Goal: Task Accomplishment & Management: Use online tool/utility

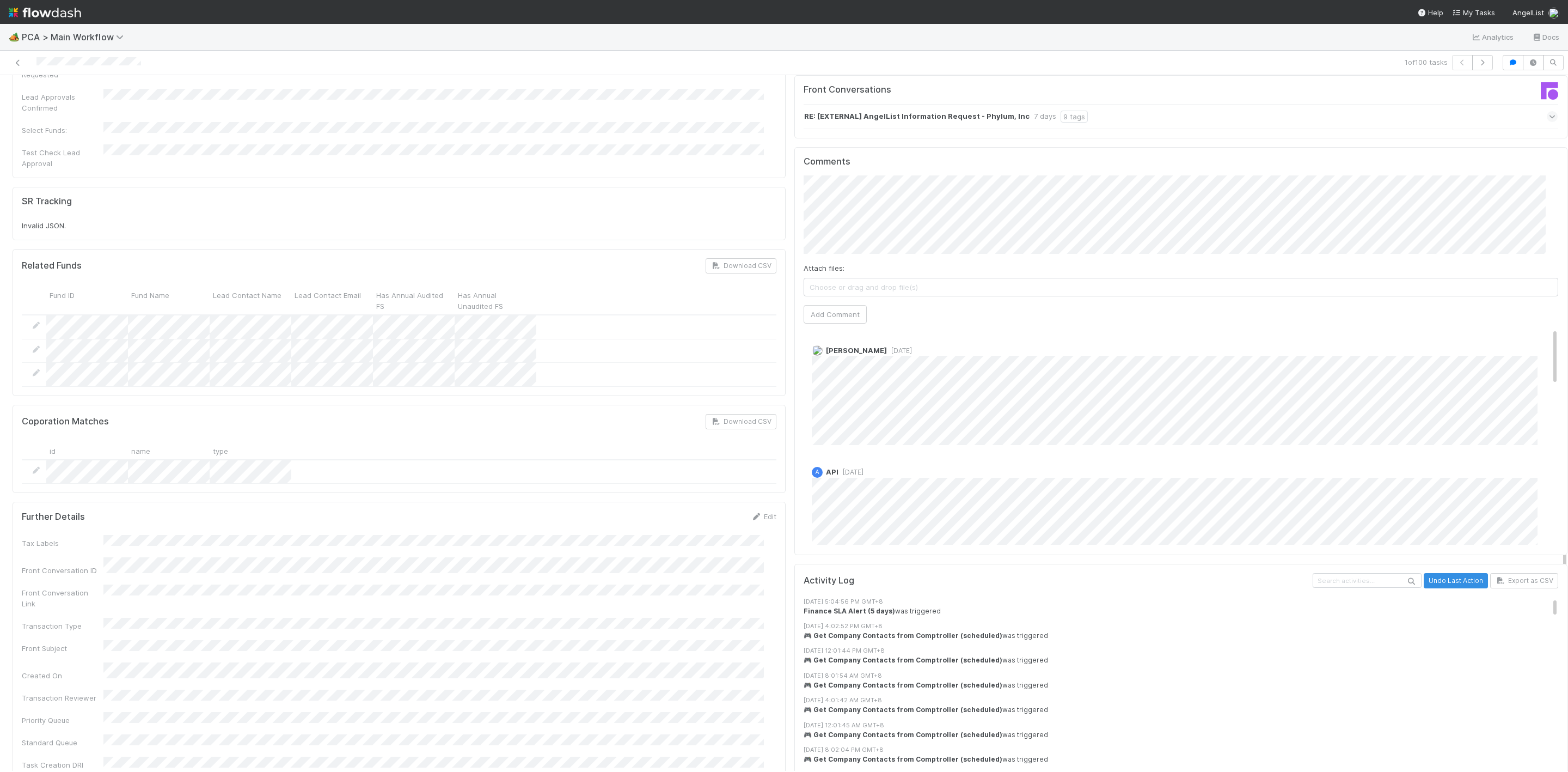
scroll to position [1797, 0]
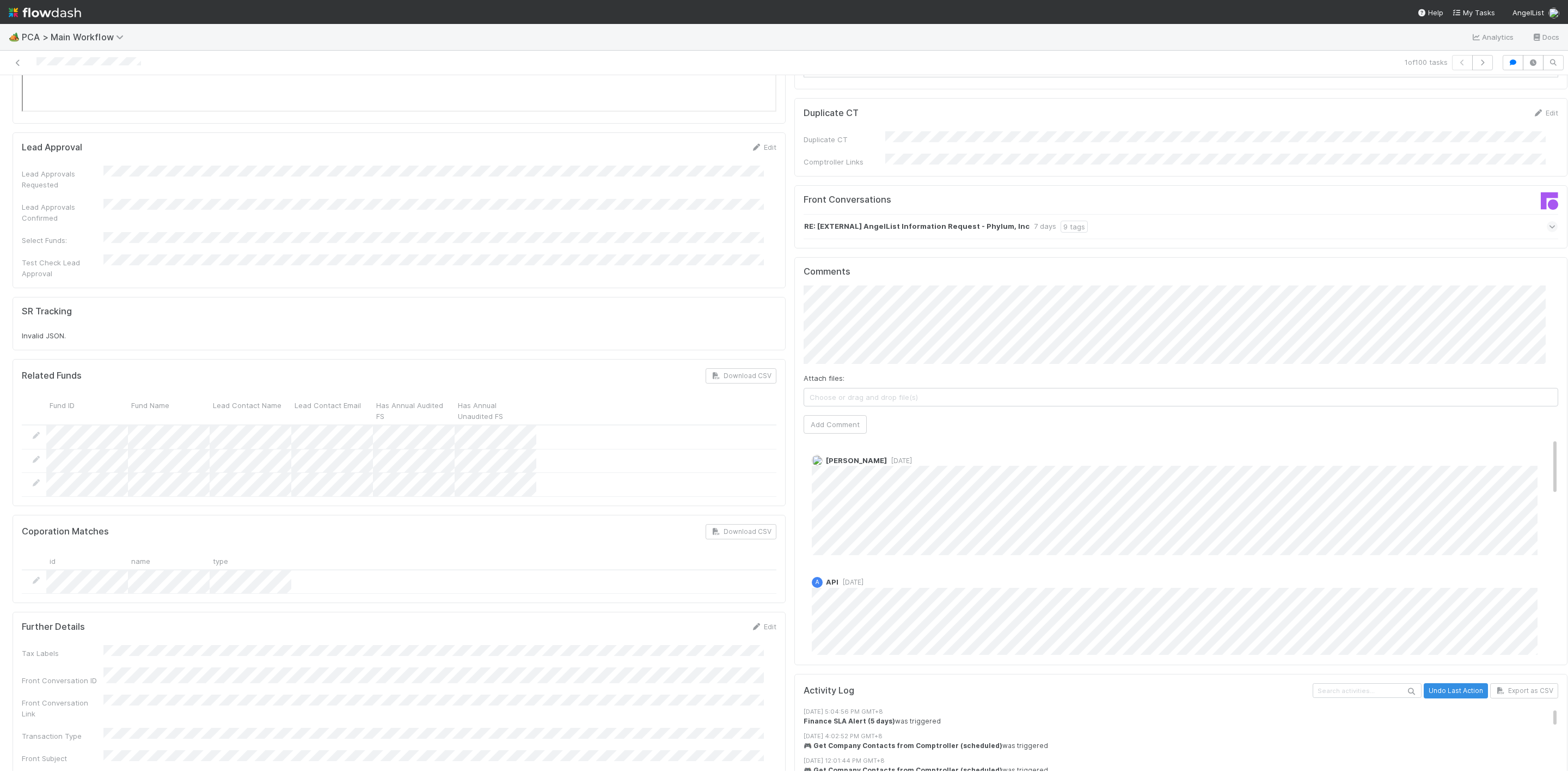
click at [1134, 291] on div "Attach files: Choose or drag and drop file(s) Add Comment" at bounding box center [1181, 359] width 755 height 147
click at [993, 381] on div "Attach files: Choose or drag and drop file(s) Add Comment" at bounding box center [1181, 377] width 755 height 183
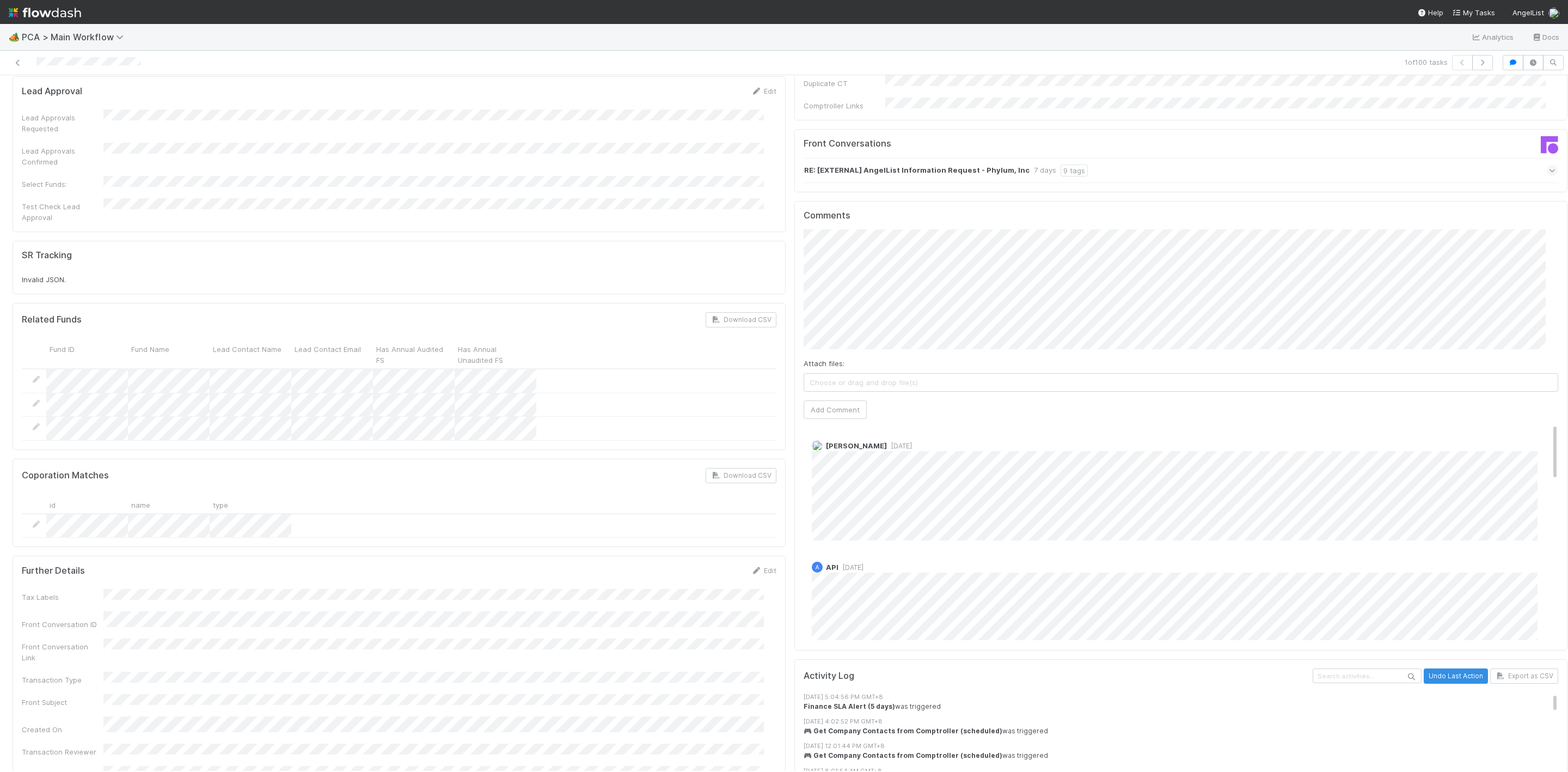
scroll to position [1879, 0]
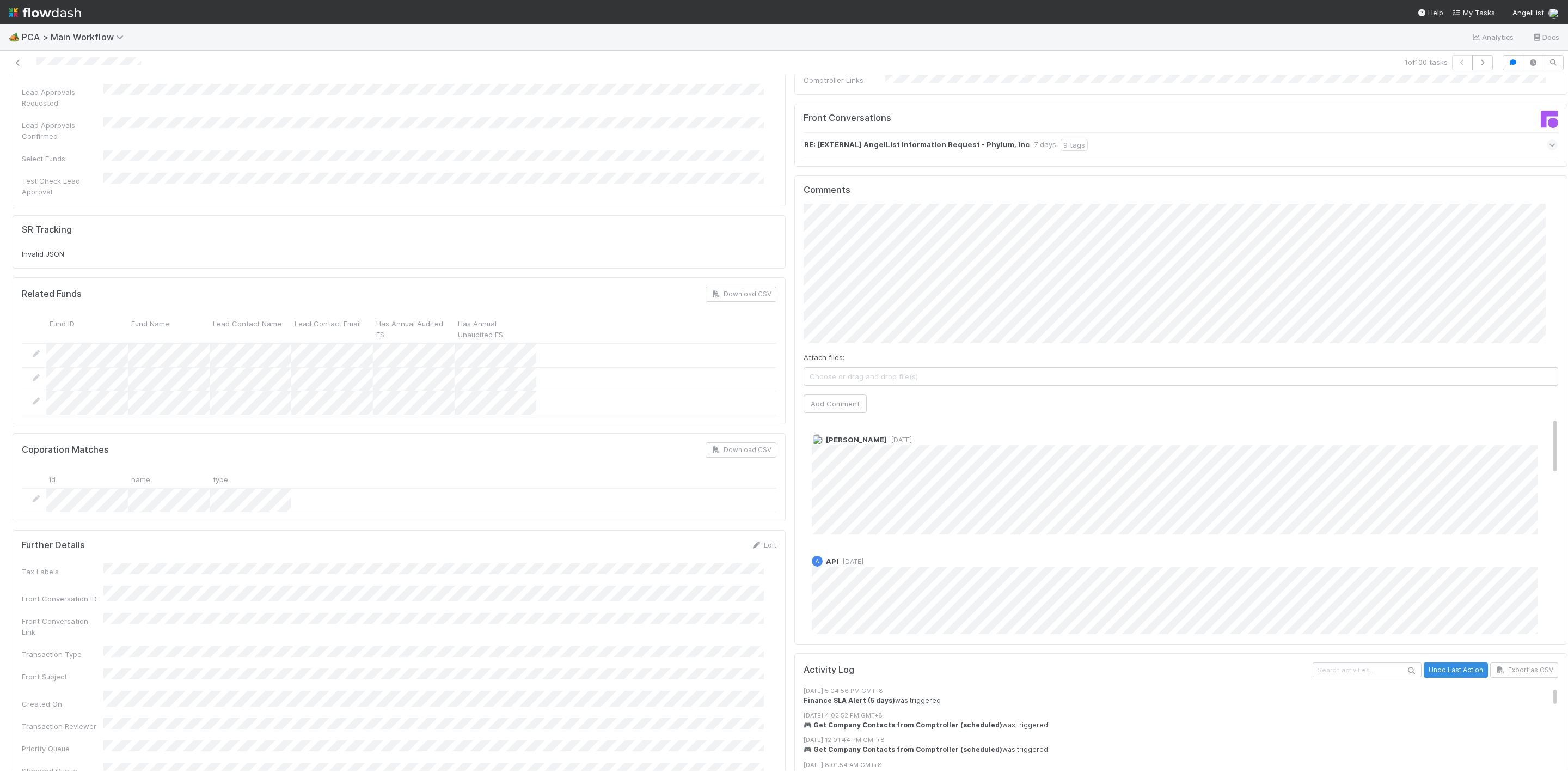
click at [942, 301] on div "Attach files: Choose or drag and drop file(s) Add Comment" at bounding box center [1181, 308] width 755 height 209
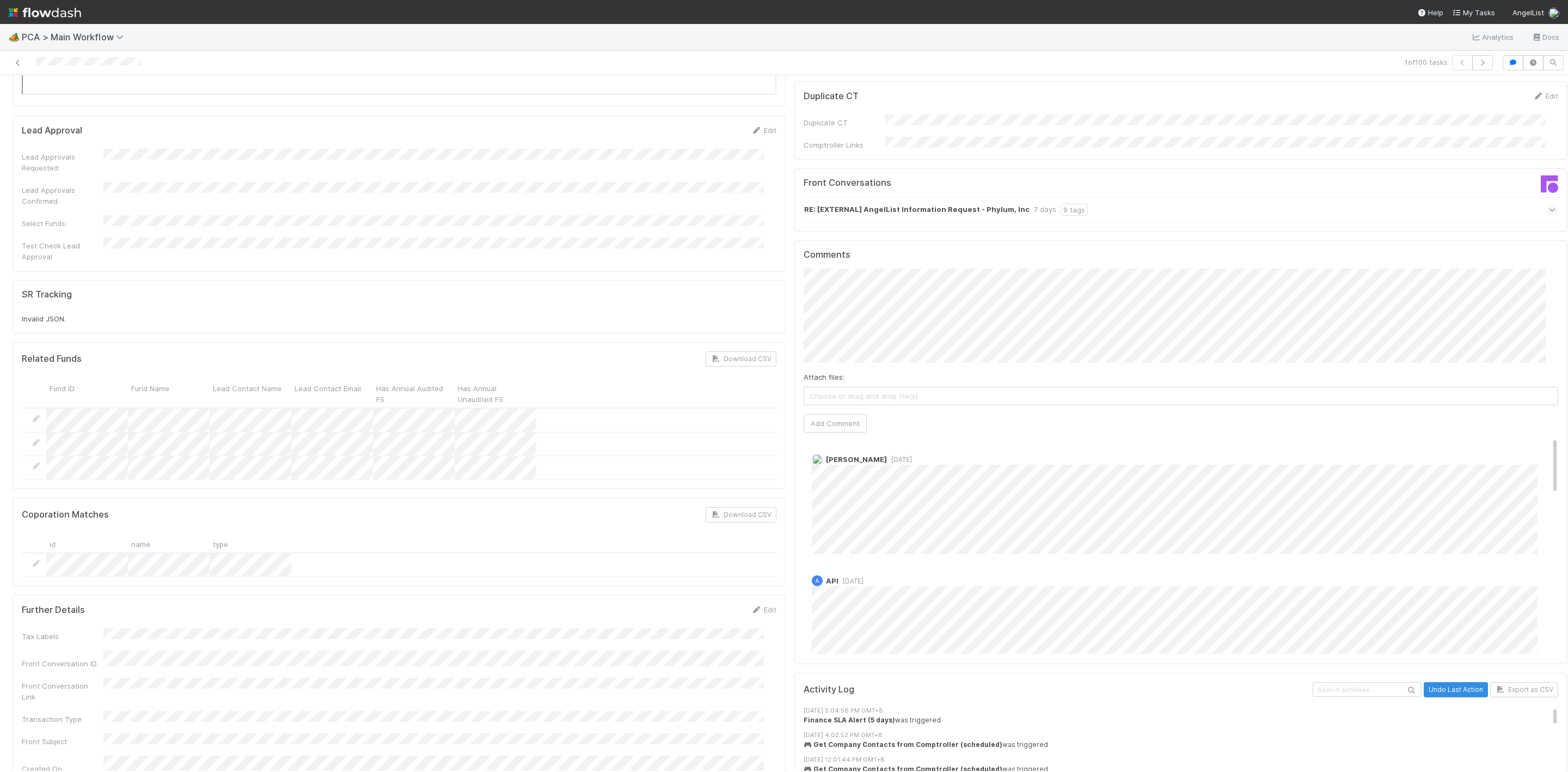
scroll to position [1763, 0]
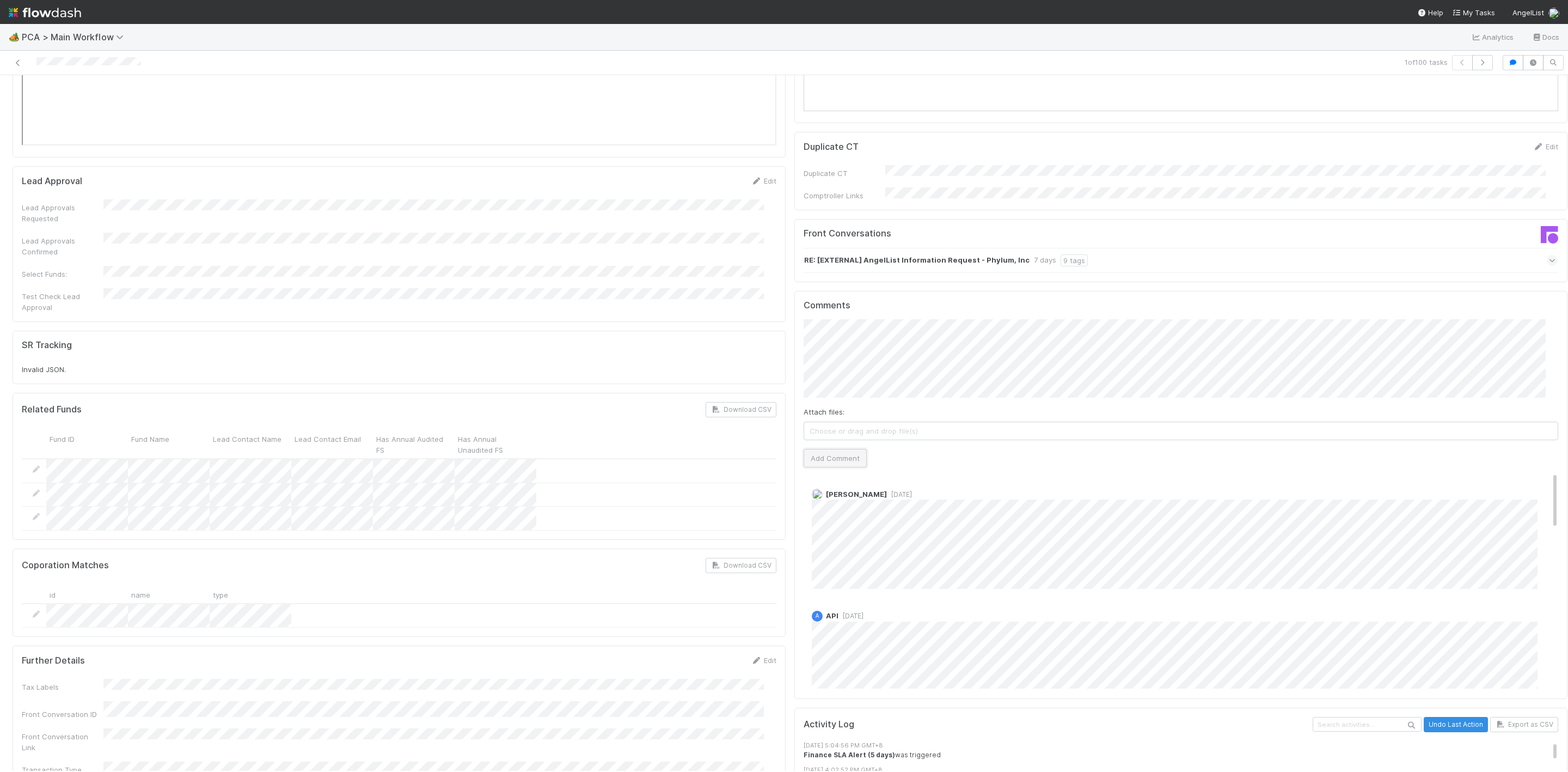
click at [832, 449] on button "Add Comment" at bounding box center [835, 458] width 63 height 19
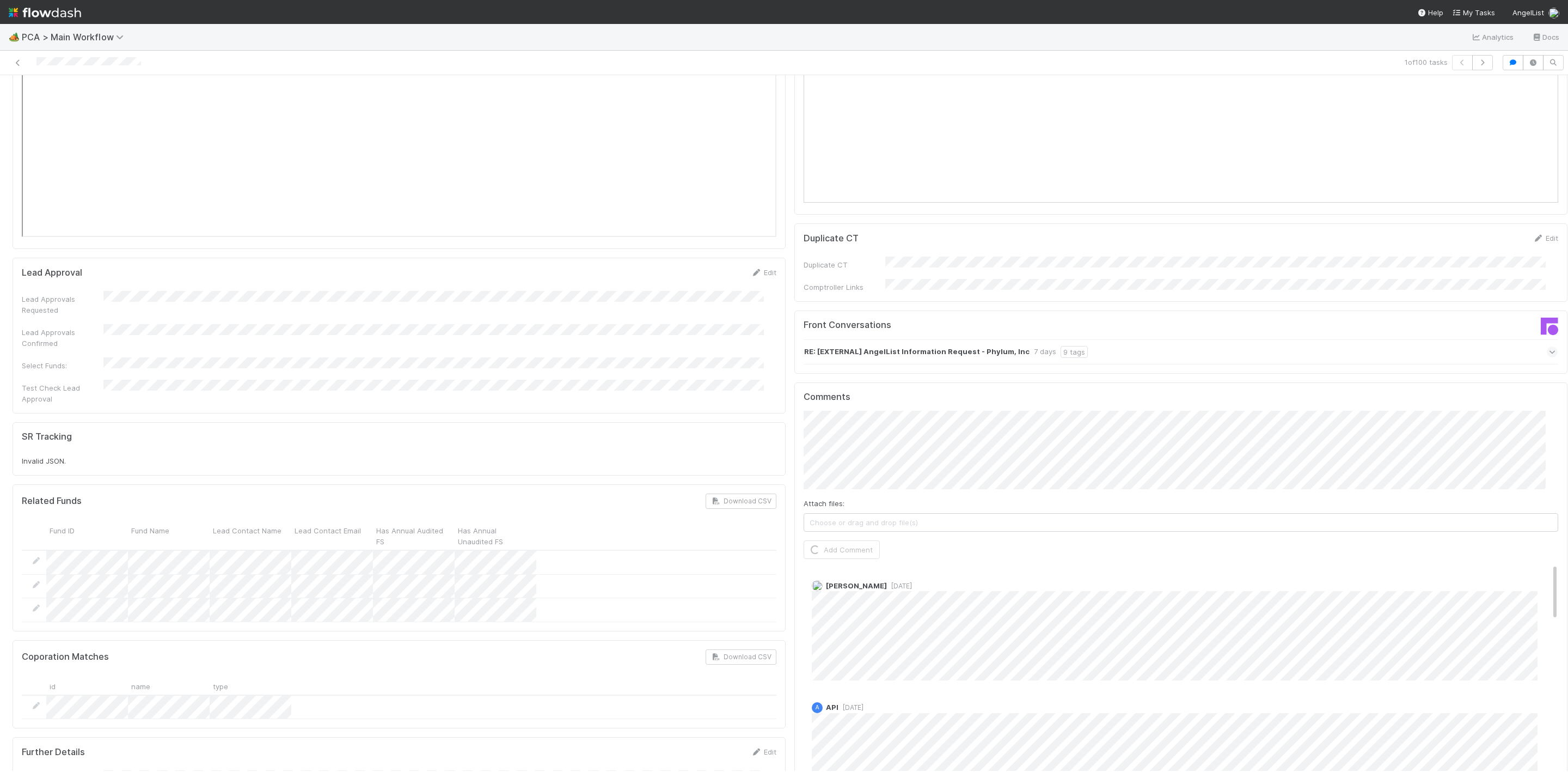
scroll to position [1600, 0]
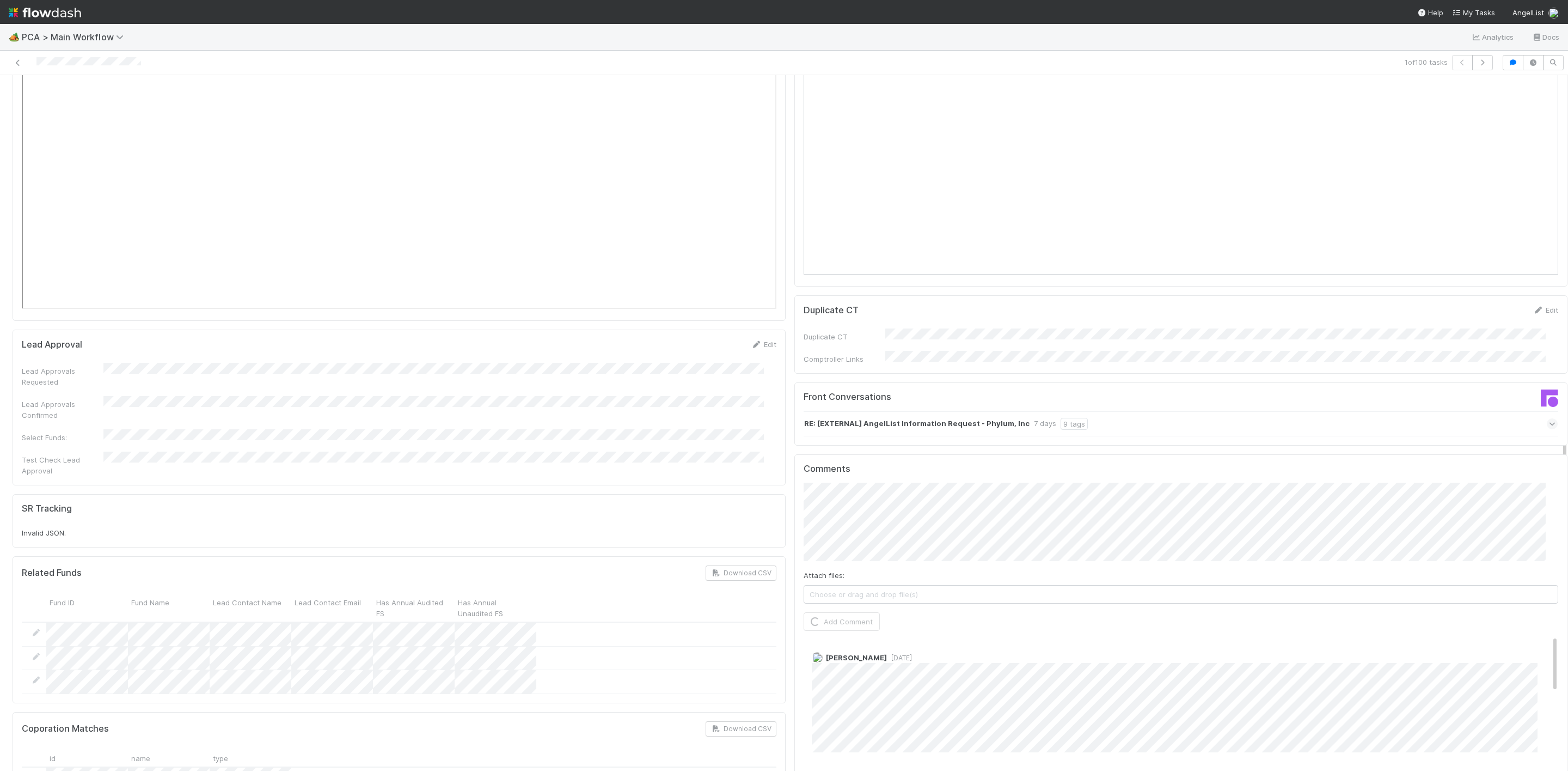
click at [659, 415] on div "Finance ICU SLA Edit Finance ICU Start Date Finance ICU Due Date Finance ICU SL…" at bounding box center [790, 227] width 1564 height 3442
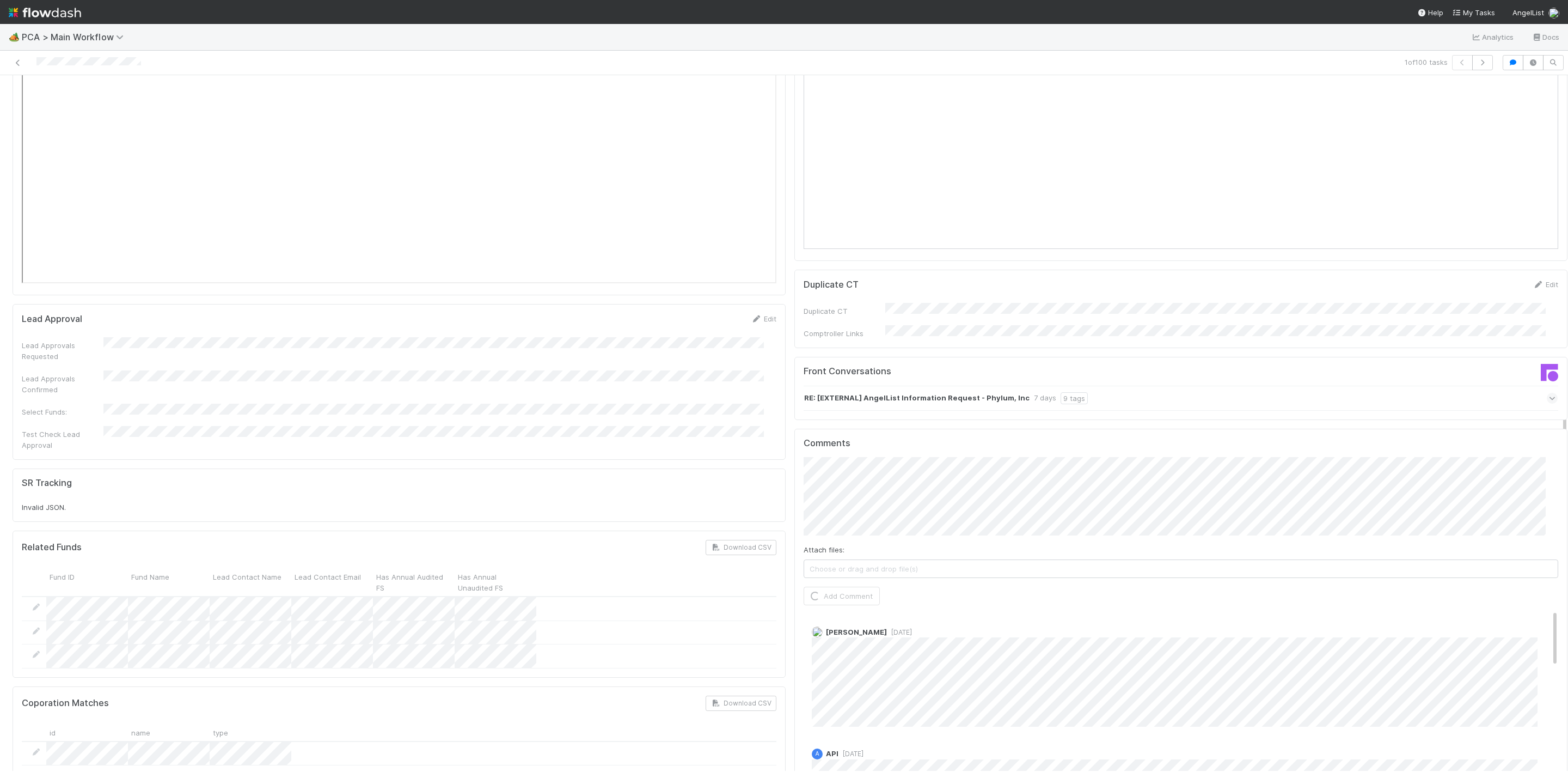
scroll to position [1682, 0]
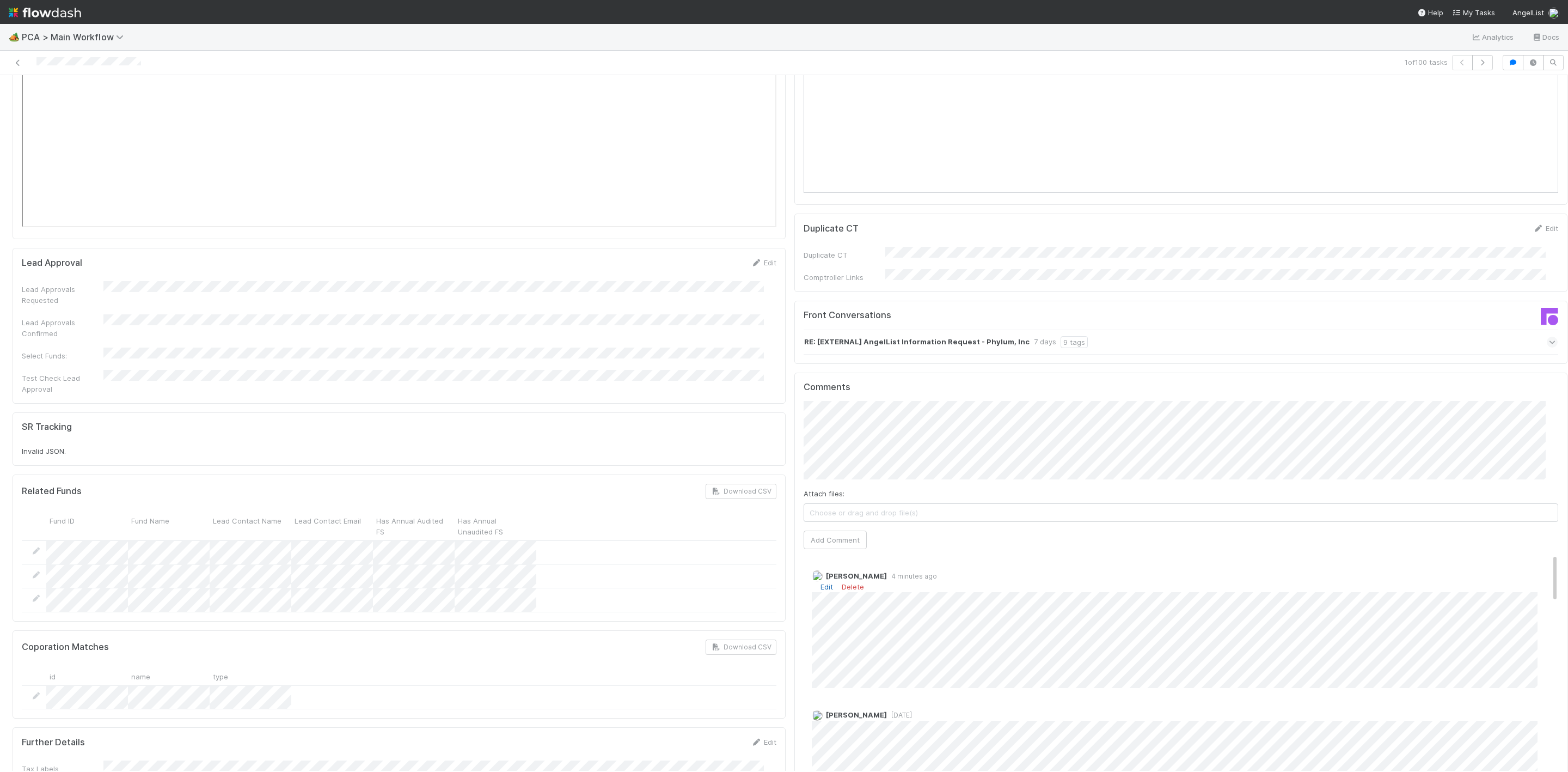
click at [821, 582] on link "Edit" at bounding box center [827, 587] width 12 height 9
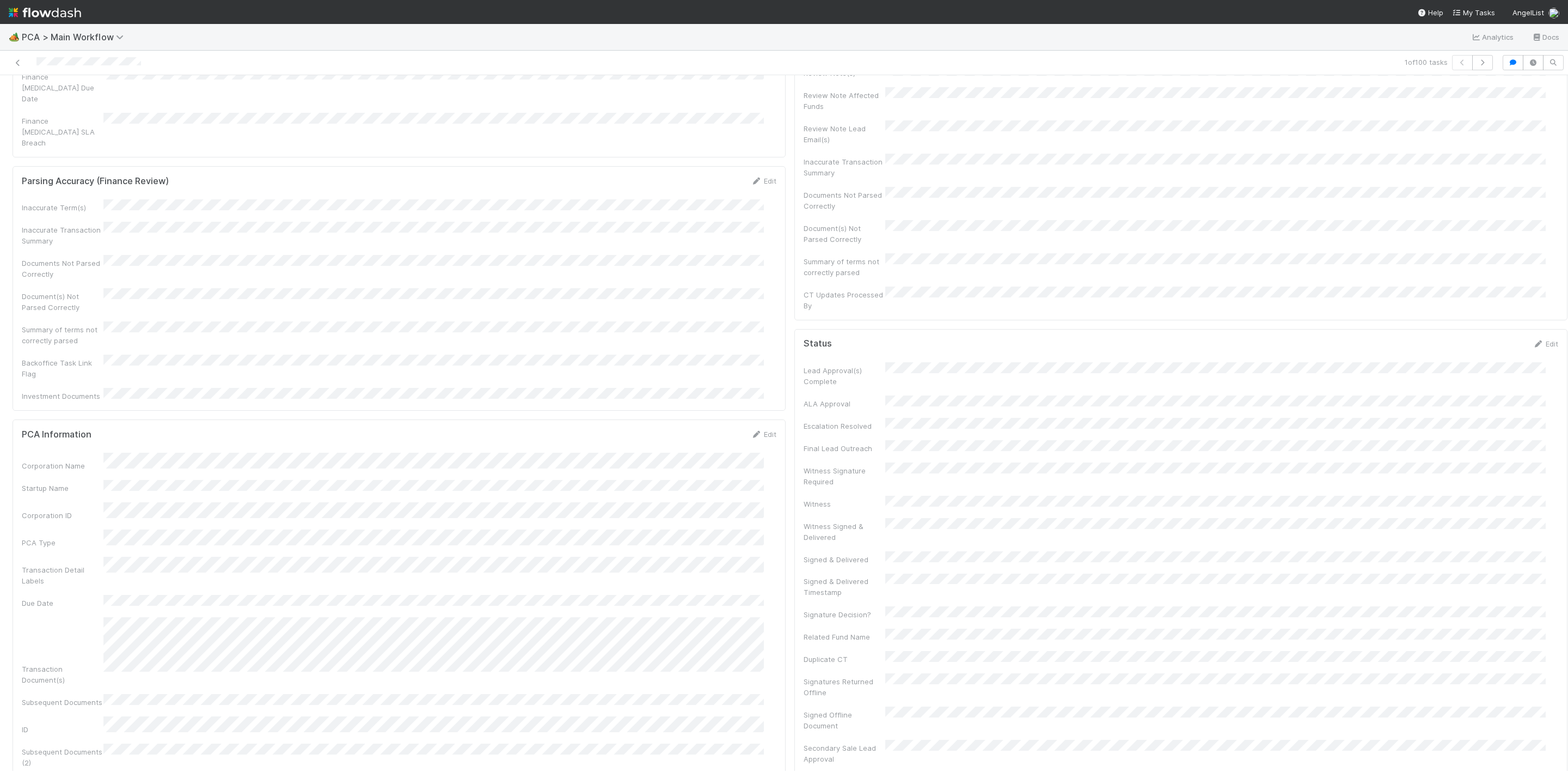
scroll to position [0, 0]
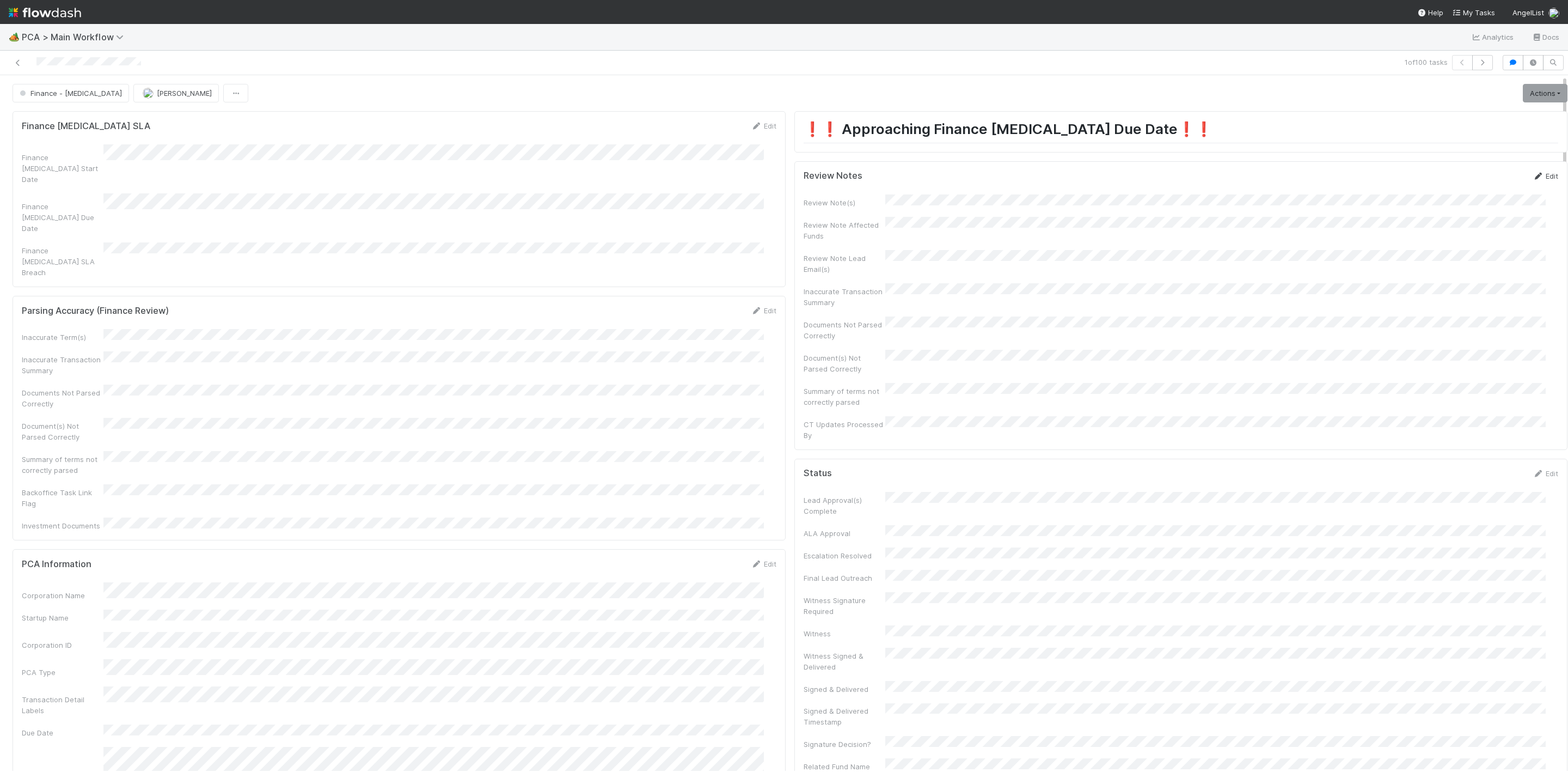
click at [1533, 178] on link "Edit" at bounding box center [1545, 176] width 25 height 9
click at [935, 462] on div "CT Updates Processed By" at bounding box center [1181, 478] width 755 height 32
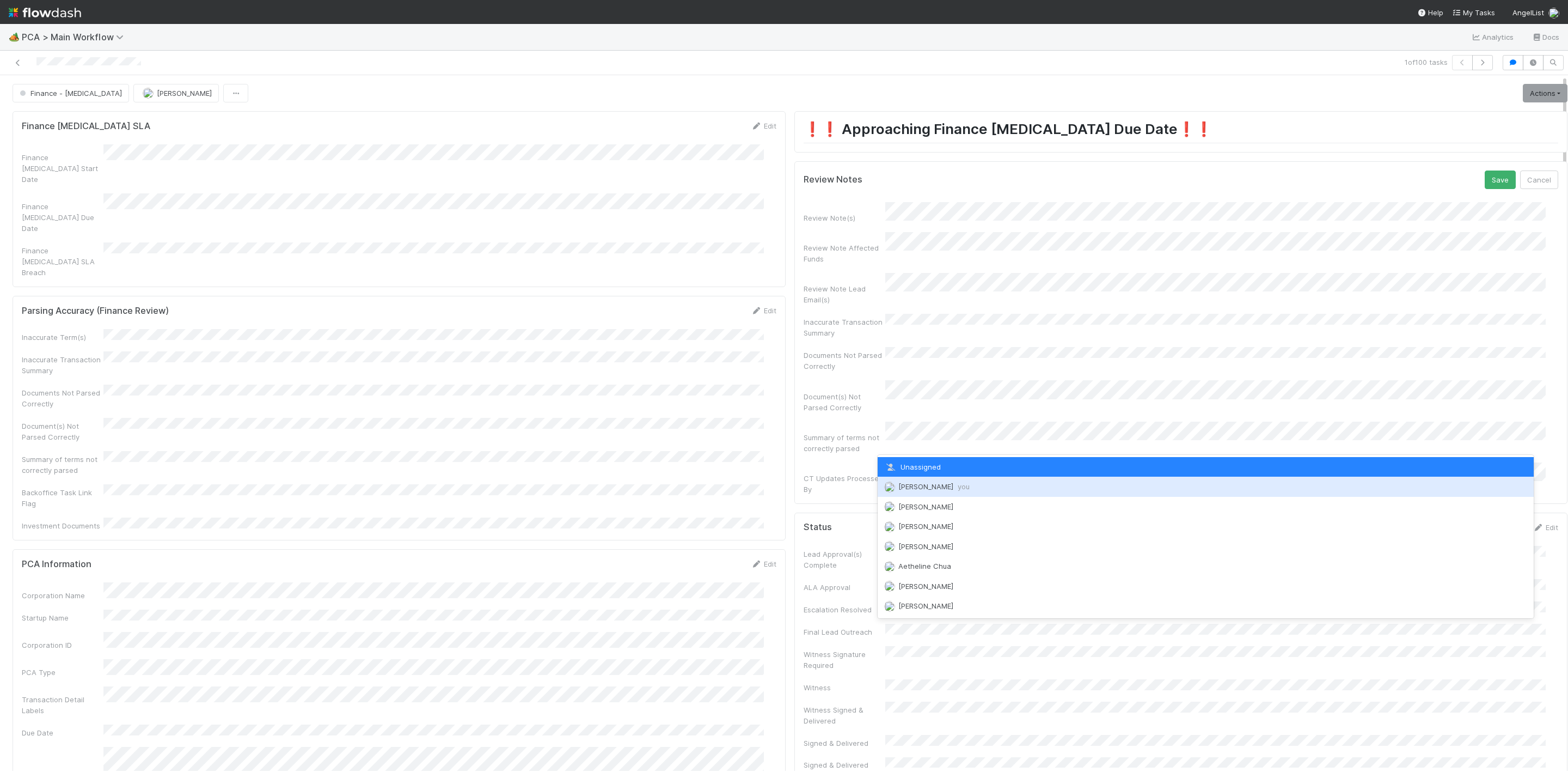
click at [920, 489] on span "Janice Garcia you" at bounding box center [934, 486] width 71 height 9
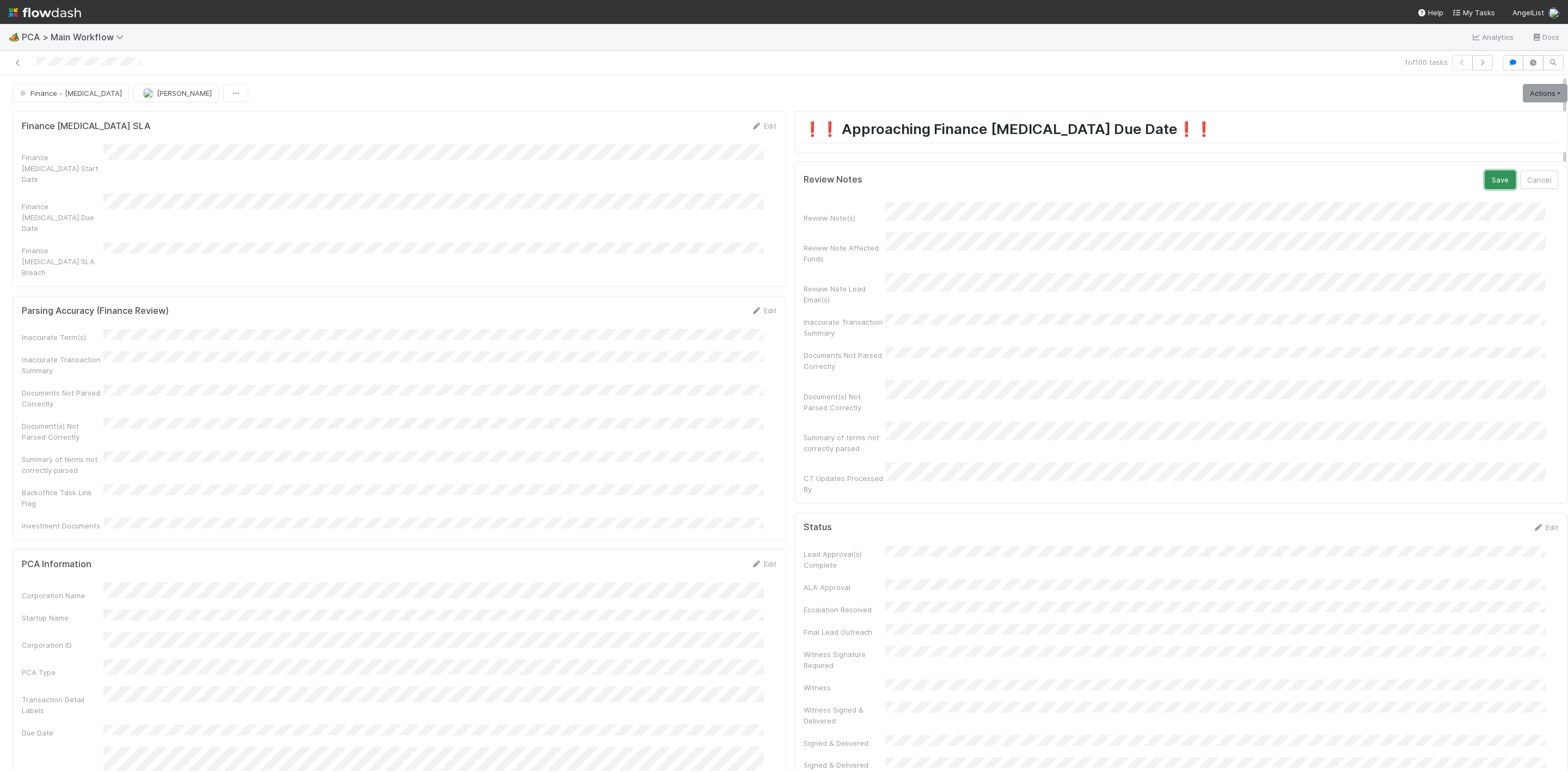
click at [1485, 180] on button "Save" at bounding box center [1500, 180] width 31 height 19
click at [1533, 182] on div "Edit" at bounding box center [1545, 176] width 25 height 11
click at [1533, 180] on link "Edit" at bounding box center [1545, 176] width 25 height 9
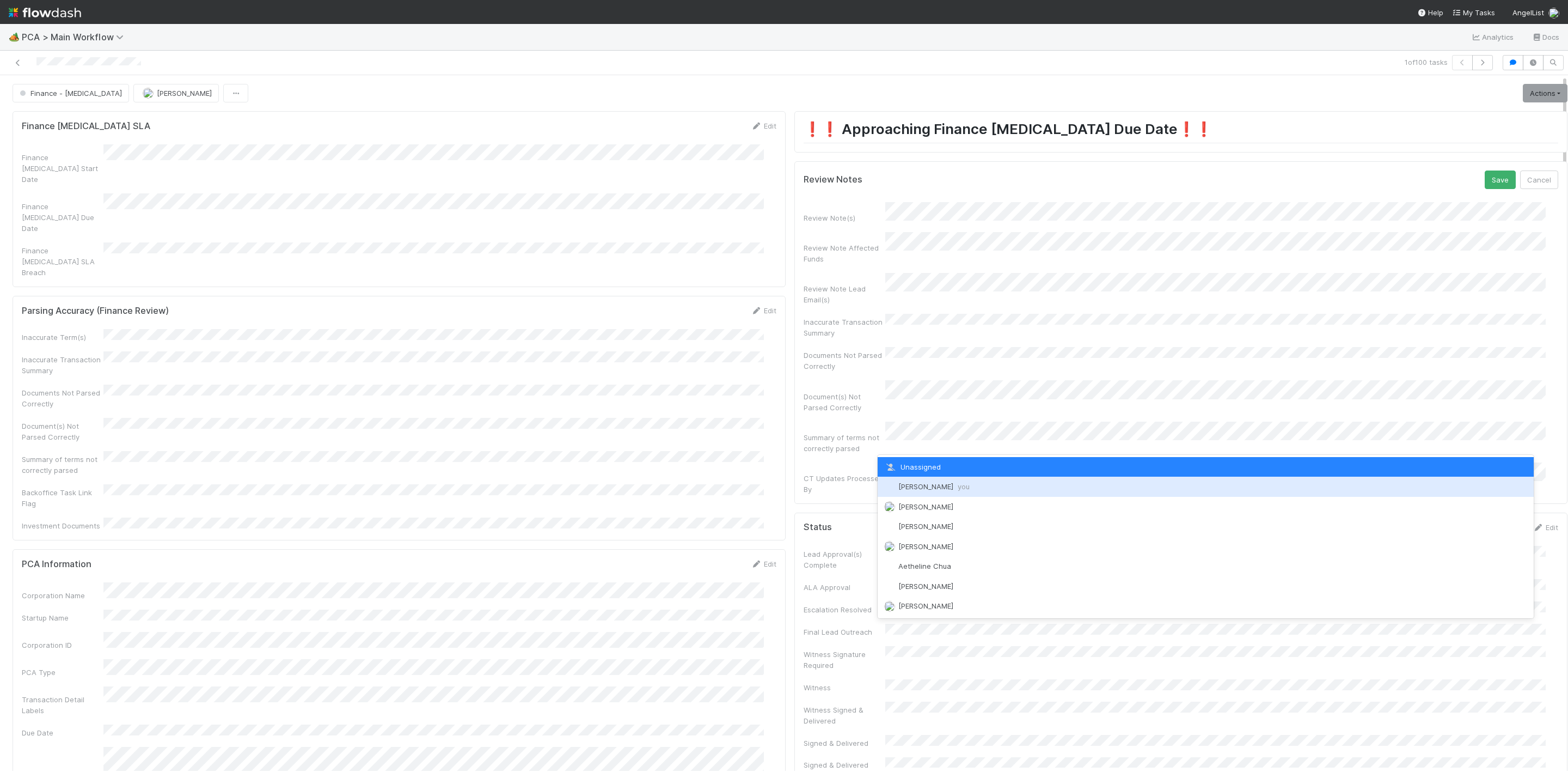
drag, startPoint x: 906, startPoint y: 493, endPoint x: 950, endPoint y: 488, distance: 44.3
click at [907, 493] on div "Janice Garcia you" at bounding box center [1206, 486] width 656 height 20
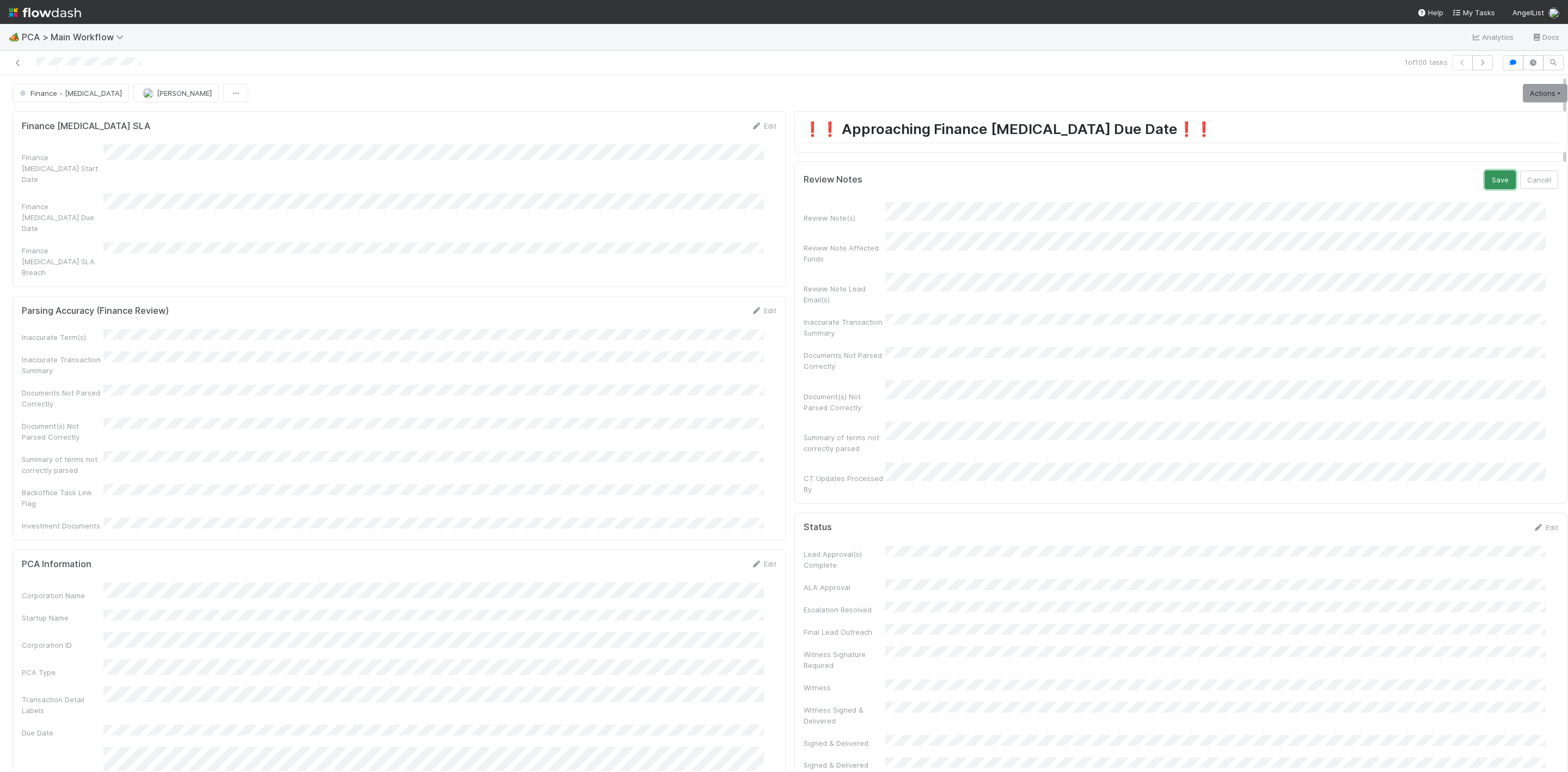
click at [1485, 185] on button "Save" at bounding box center [1500, 180] width 31 height 19
click at [1523, 97] on link "Actions" at bounding box center [1546, 93] width 45 height 19
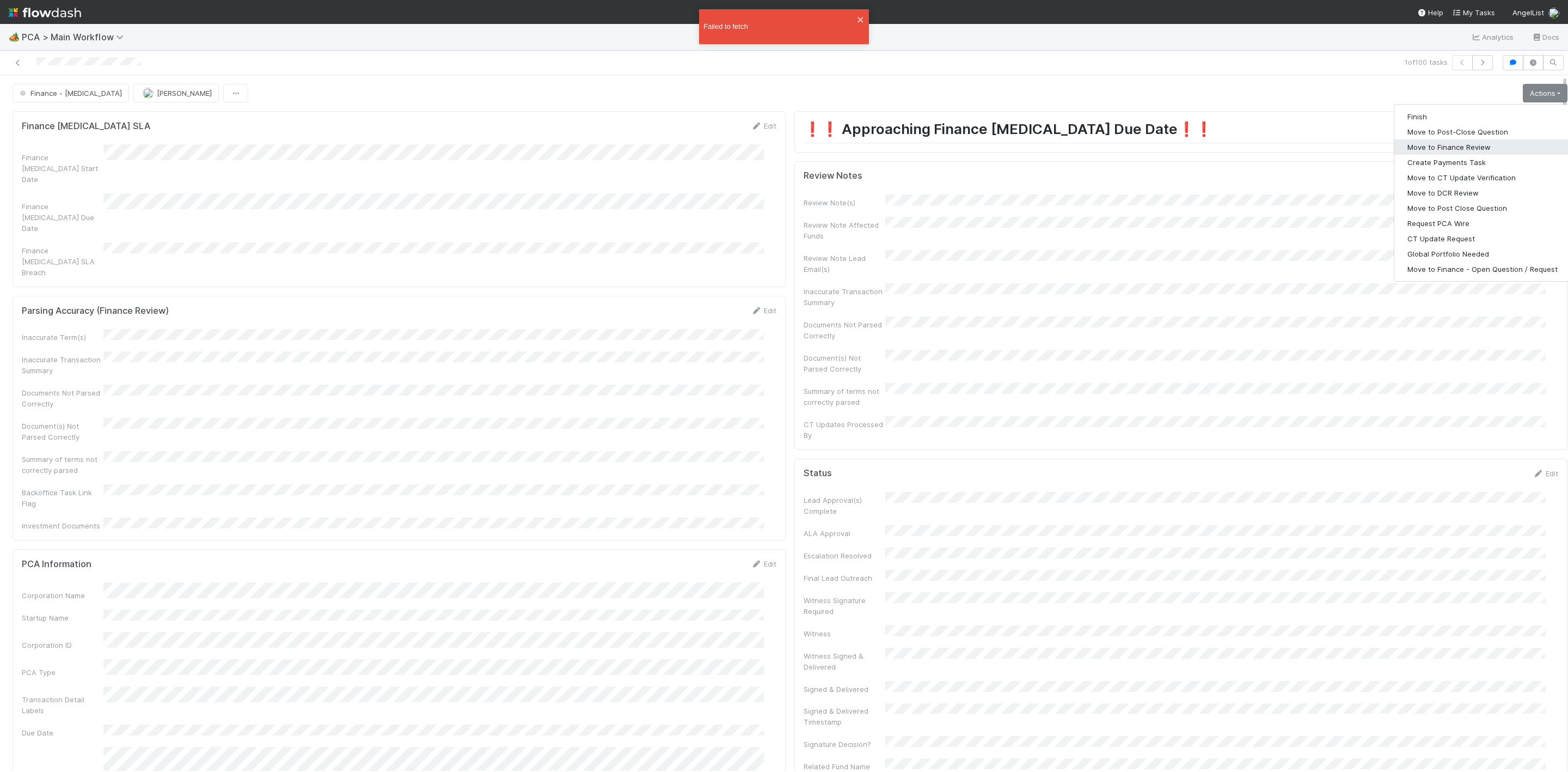
click at [1429, 144] on button "Move to Finance Review" at bounding box center [1483, 147] width 177 height 15
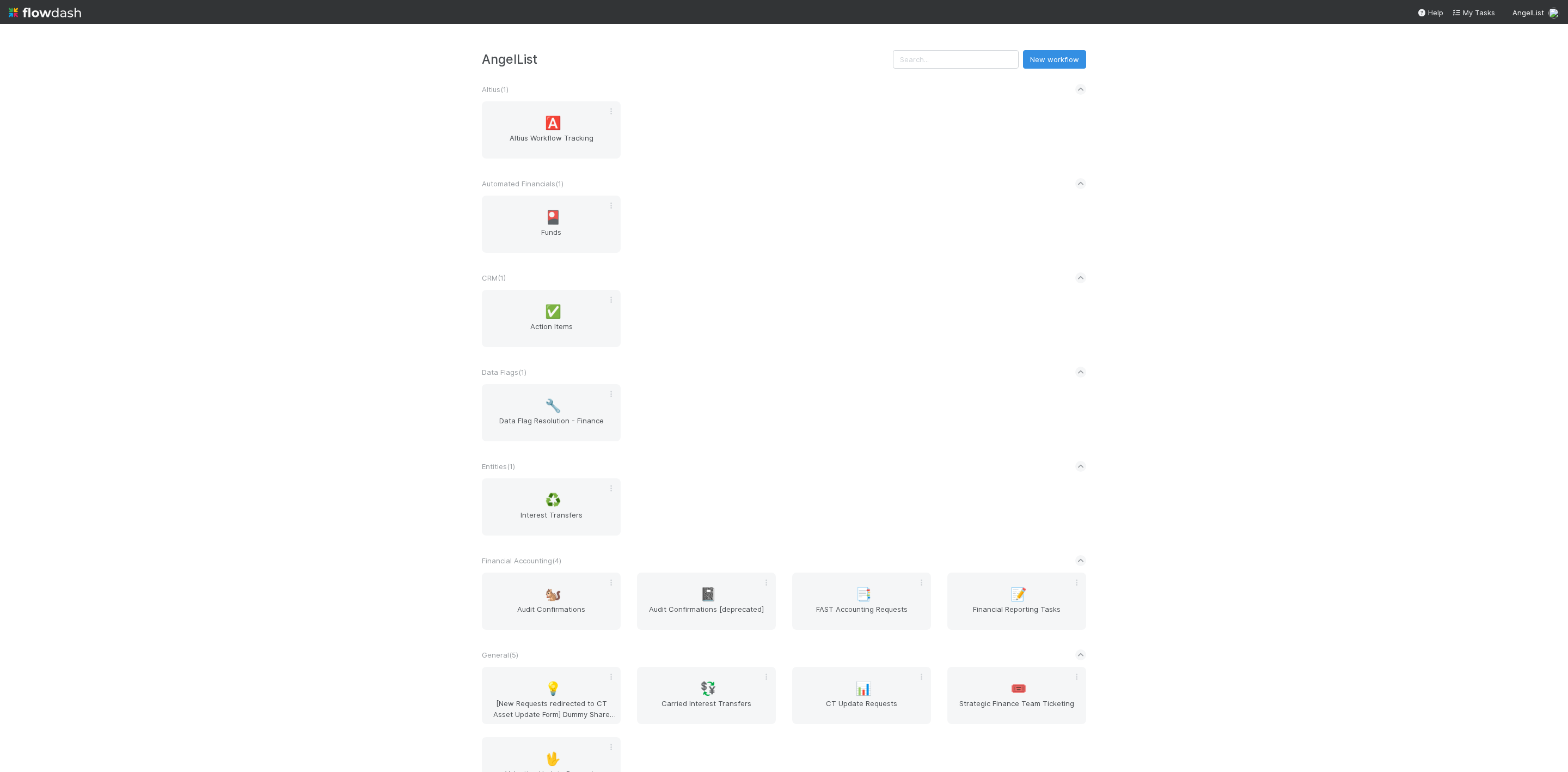
scroll to position [327, 0]
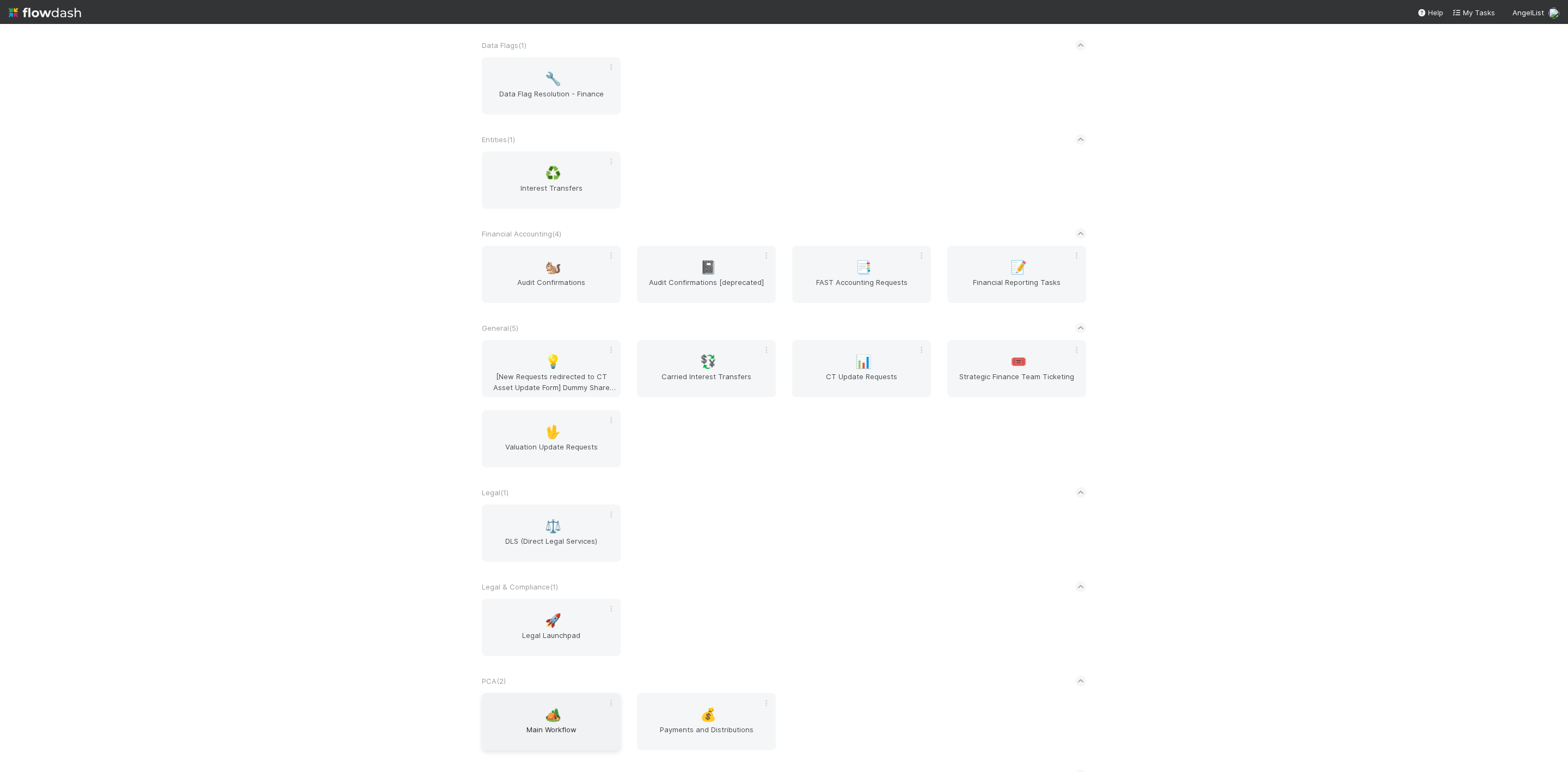
click at [557, 714] on div "🏕️ Main Workflow" at bounding box center [551, 721] width 139 height 57
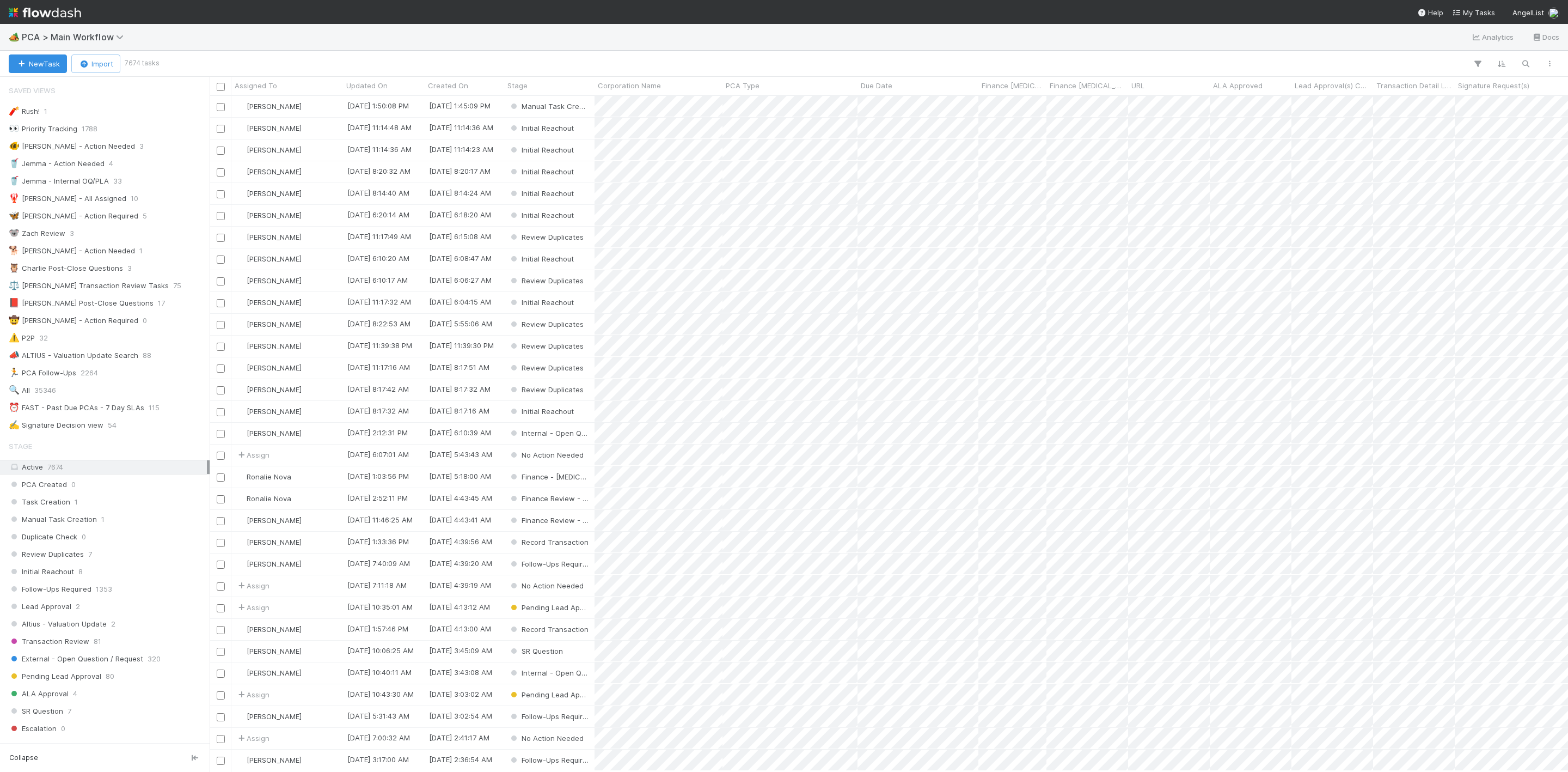
scroll to position [13, 13]
click at [139, 415] on div "⏰ FAST - Past Due PCAs - 7 Day SLAs" at bounding box center [76, 408] width 136 height 14
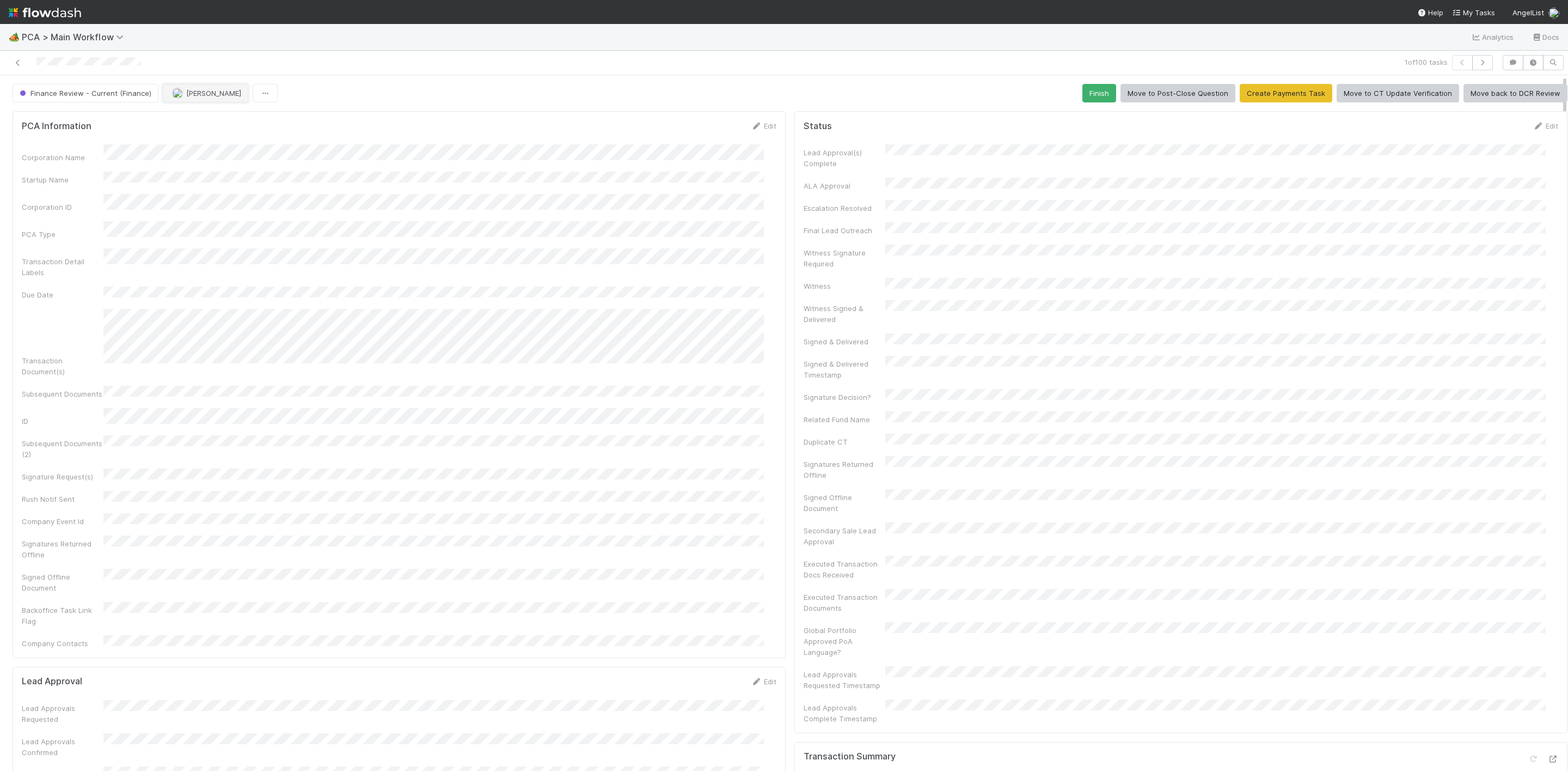
click at [175, 90] on img "button" at bounding box center [178, 94] width 11 height 11
click at [248, 120] on div "[PERSON_NAME]" at bounding box center [233, 122] width 153 height 20
click at [20, 61] on icon at bounding box center [18, 63] width 11 height 7
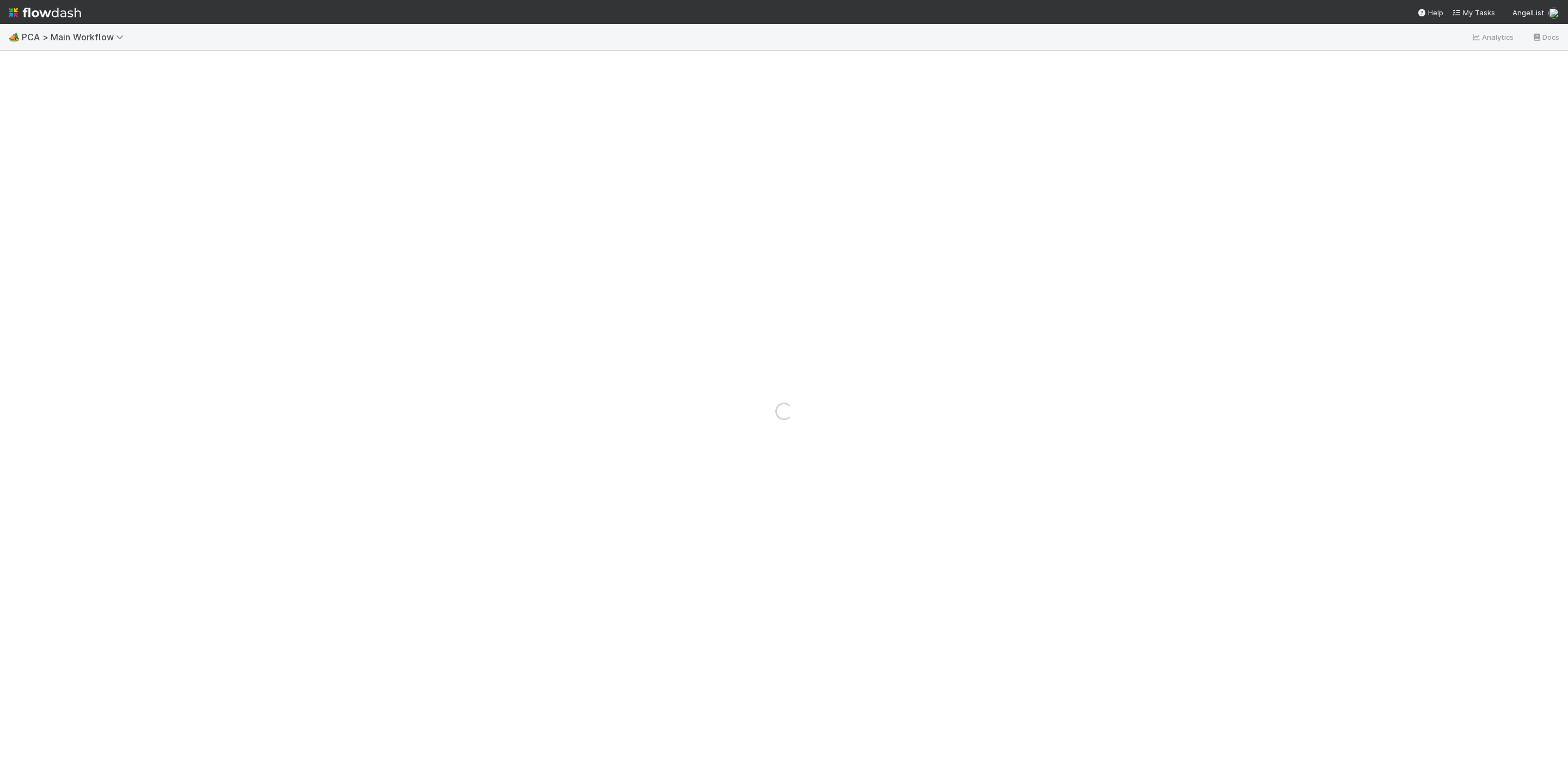
click at [642, 439] on div "Loading..." at bounding box center [784, 411] width 1568 height 721
